Goal: Check status: Check status

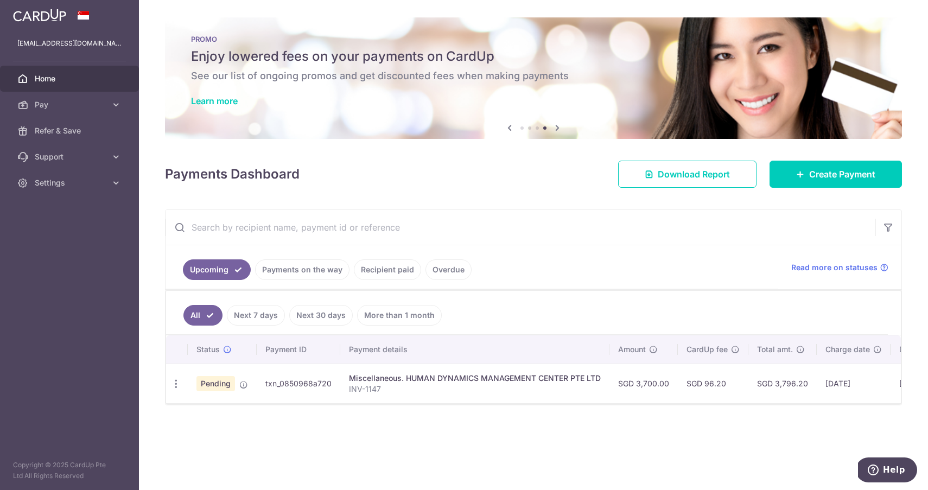
click at [405, 383] on div "Miscellaneous. HUMAN DYNAMICS MANAGEMENT CENTER PTE LTD" at bounding box center [475, 378] width 252 height 11
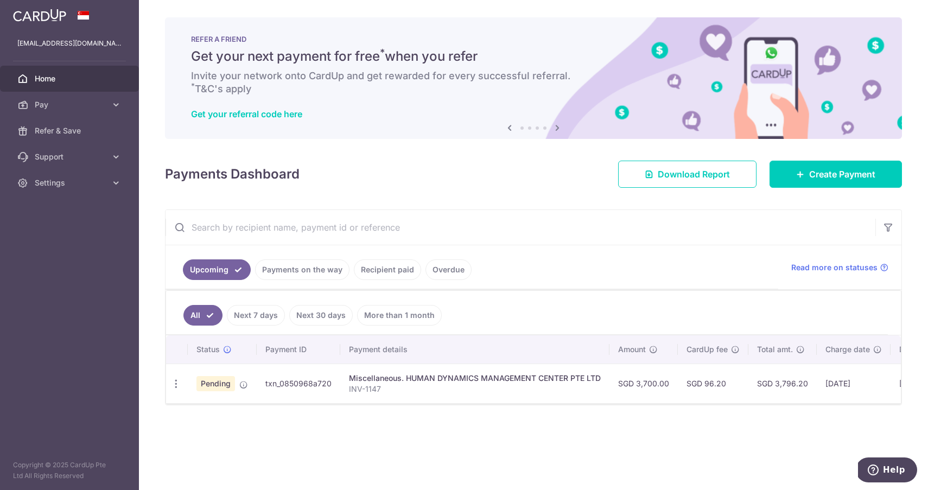
click at [307, 385] on td "txn_0850968a720" at bounding box center [299, 384] width 84 height 40
click at [316, 275] on link "Payments on the way" at bounding box center [302, 269] width 94 height 21
click at [224, 387] on span "Pending" at bounding box center [215, 383] width 39 height 15
click at [287, 388] on td "txn_0850968a720" at bounding box center [299, 384] width 84 height 40
click at [395, 383] on div "Miscellaneous. HUMAN DYNAMICS MANAGEMENT CENTER PTE LTD" at bounding box center [475, 378] width 252 height 11
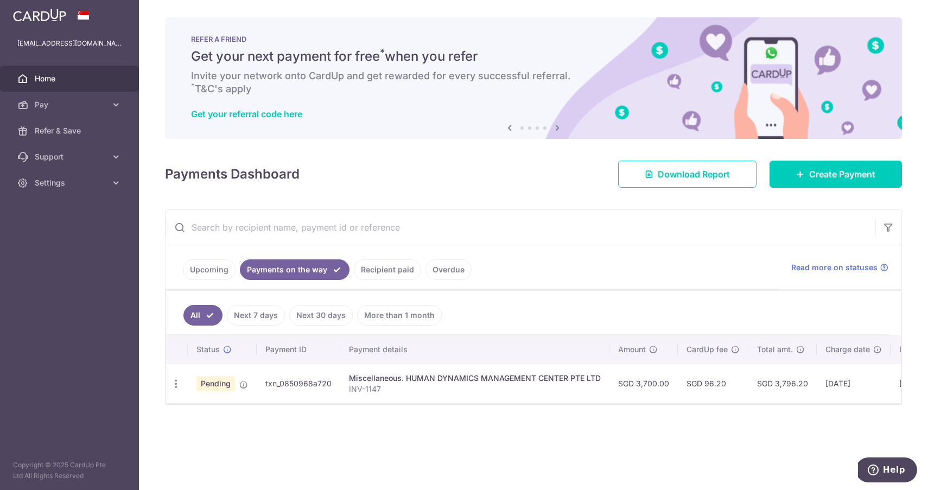
click at [657, 384] on td "SGD 3,700.00" at bounding box center [643, 384] width 68 height 40
click at [697, 385] on td "SGD 96.20" at bounding box center [713, 384] width 71 height 40
click at [764, 384] on td "SGD 3,796.20" at bounding box center [782, 384] width 68 height 40
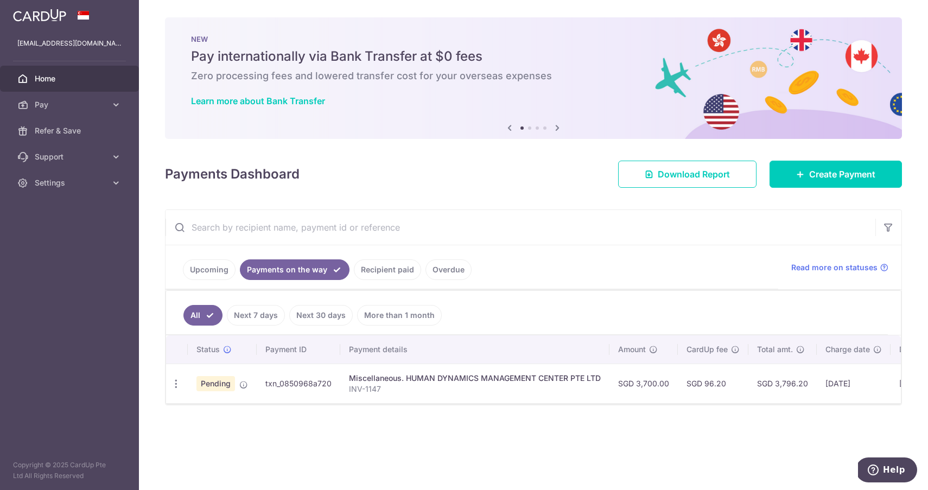
click at [833, 383] on td "[DATE]" at bounding box center [854, 384] width 74 height 40
click at [221, 269] on link "Upcoming" at bounding box center [209, 269] width 53 height 21
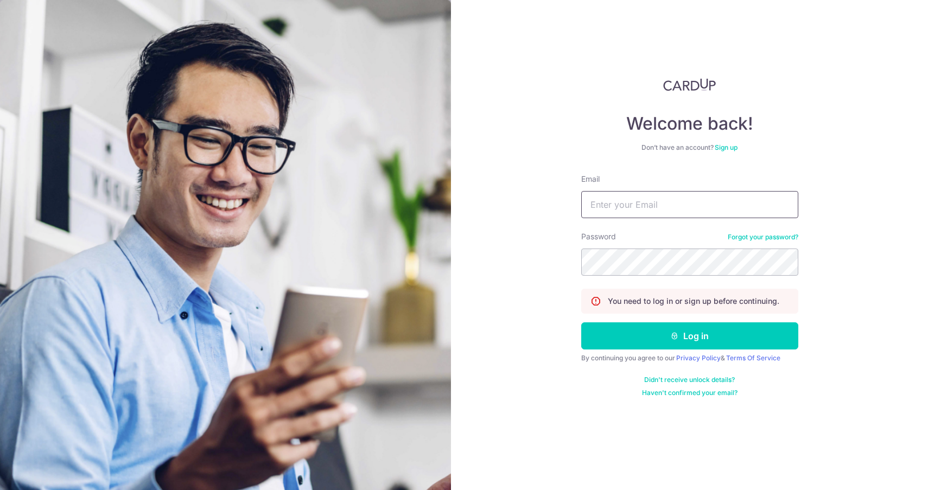
type input "[EMAIL_ADDRESS][DOMAIN_NAME]"
click at [689, 336] on button "Log in" at bounding box center [689, 335] width 217 height 27
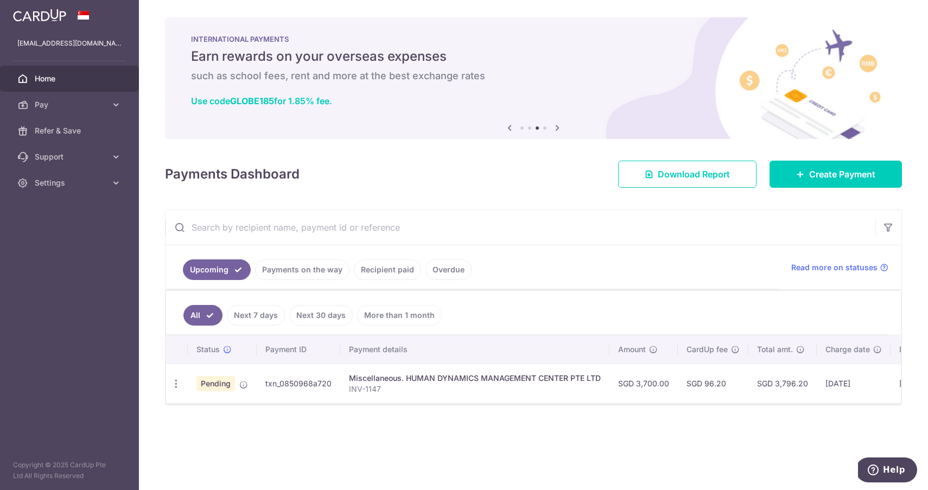
click at [521, 189] on div "× Pause Schedule Pause all future payments in this series Pause just this one p…" at bounding box center [533, 245] width 789 height 490
click at [704, 179] on span "Download Report" at bounding box center [694, 174] width 72 height 13
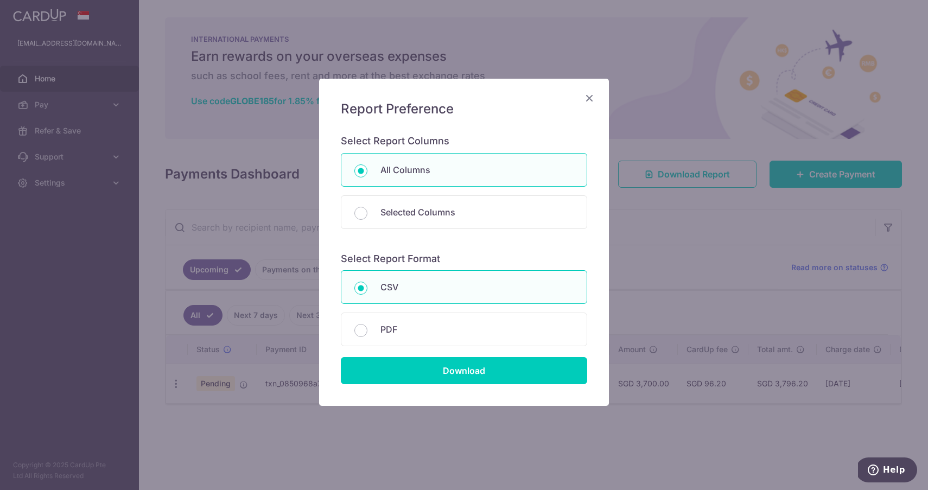
click at [590, 96] on icon "Close" at bounding box center [589, 98] width 13 height 14
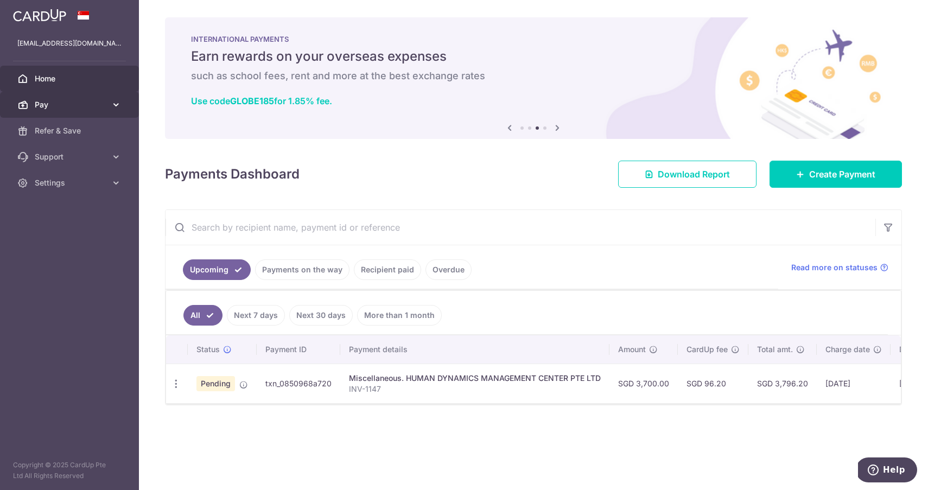
click at [106, 107] on link "Pay" at bounding box center [69, 105] width 139 height 26
click at [54, 397] on aside "taytony1207@gmail.com Home Pay Payments Recipients Cards Refer & Save Support F…" at bounding box center [69, 245] width 139 height 490
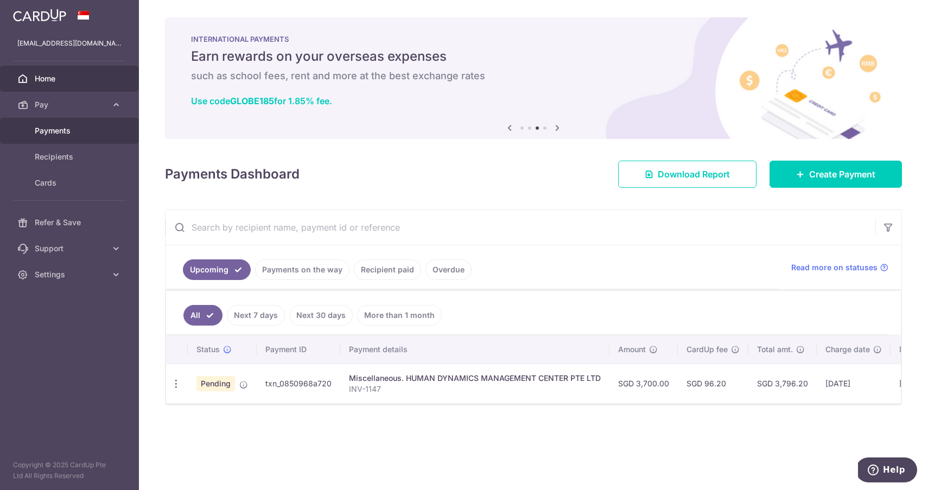
click at [65, 123] on link "Payments" at bounding box center [69, 131] width 139 height 26
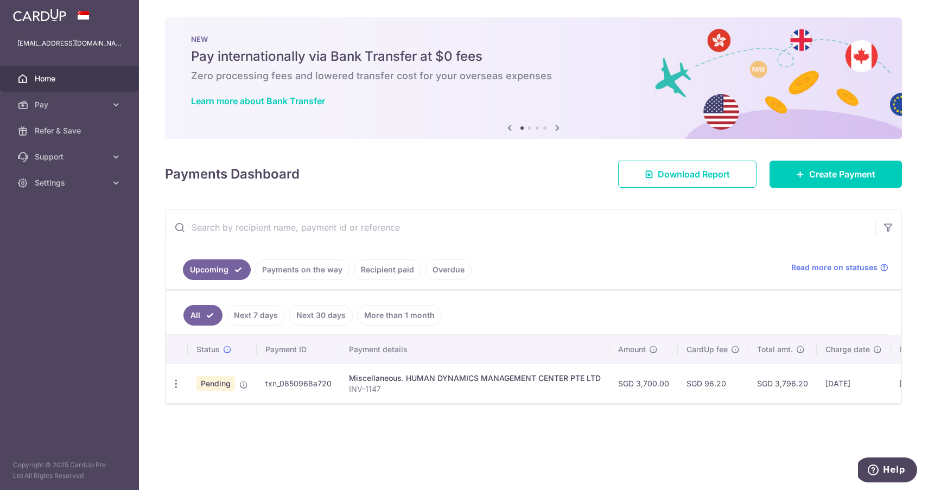
click at [66, 79] on span "Home" at bounding box center [71, 78] width 72 height 11
click at [505, 382] on div "Miscellaneous. HUMAN DYNAMICS MANAGEMENT CENTER PTE LTD" at bounding box center [475, 378] width 252 height 11
click at [219, 382] on span "Pending" at bounding box center [215, 383] width 39 height 15
click at [175, 388] on icon "button" at bounding box center [175, 383] width 11 height 11
click at [557, 407] on div "Status Payment ID Payment details Amount CardUp fee Total amt. Charge date Due …" at bounding box center [533, 403] width 735 height 136
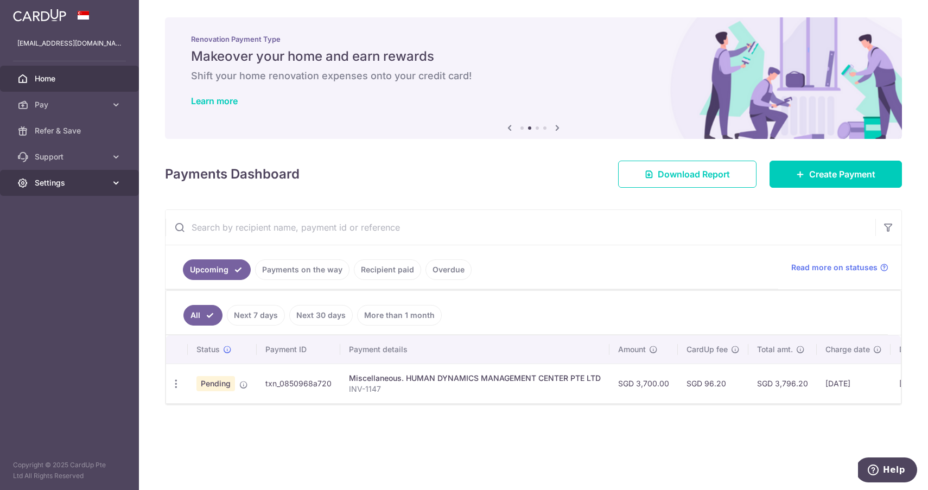
click at [118, 187] on icon at bounding box center [116, 182] width 11 height 11
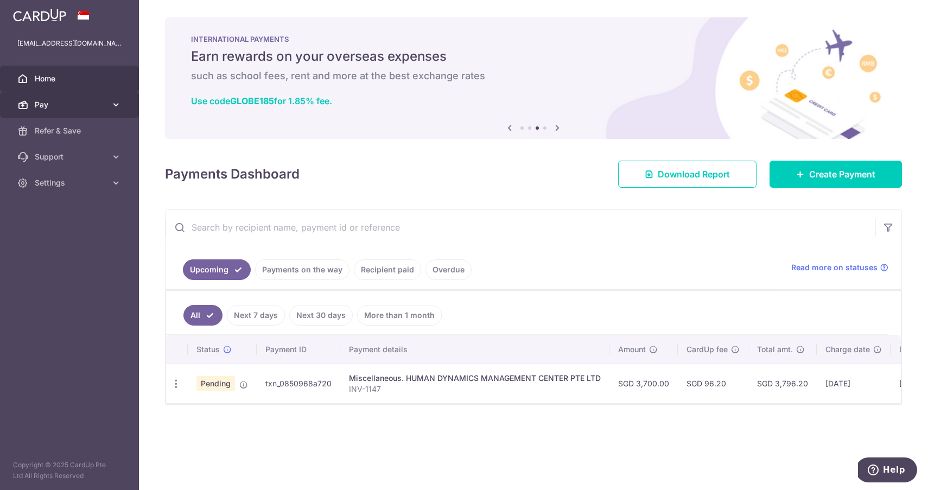
click at [105, 113] on link "Pay" at bounding box center [69, 105] width 139 height 26
click at [113, 108] on icon at bounding box center [116, 104] width 11 height 11
click at [229, 463] on div "× Pause Schedule Pause all future payments in this series Pause just this one p…" at bounding box center [533, 245] width 789 height 490
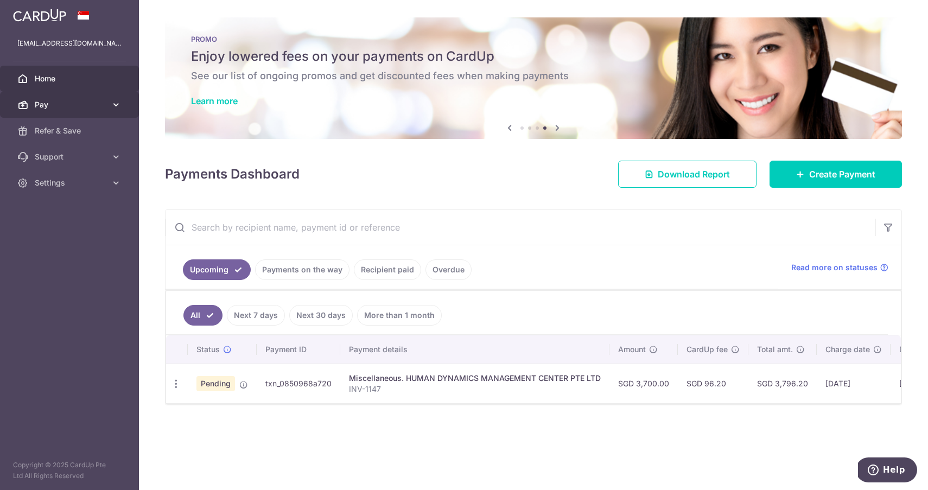
click at [117, 106] on icon at bounding box center [116, 104] width 11 height 11
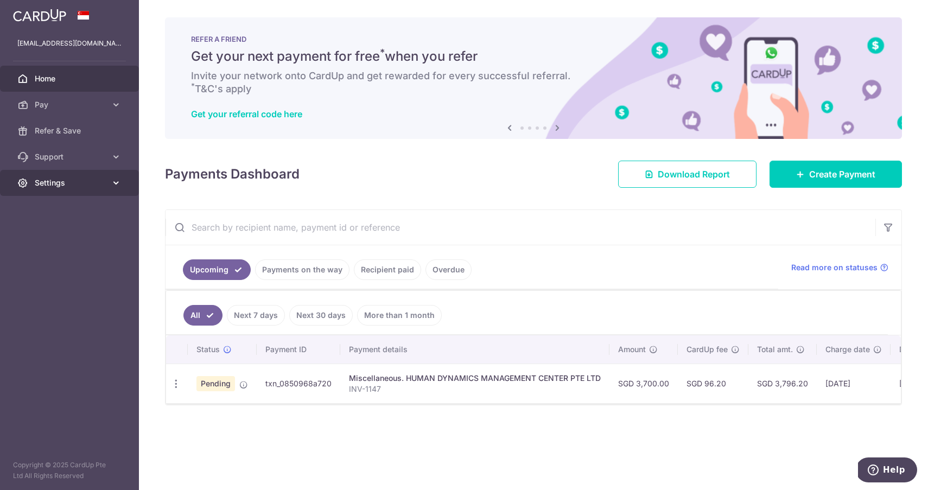
click at [118, 183] on icon at bounding box center [116, 182] width 11 height 11
click at [117, 156] on icon at bounding box center [116, 156] width 11 height 11
click at [503, 167] on div "Payments Dashboard Download Report Create Payment" at bounding box center [533, 171] width 737 height 31
